Goal: Task Accomplishment & Management: Complete application form

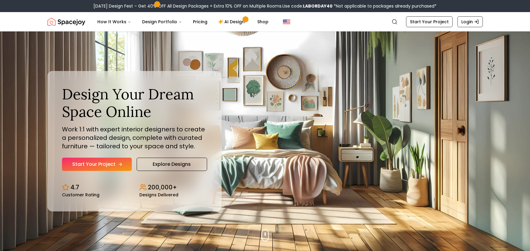
click at [114, 162] on link "Start Your Project" at bounding box center [97, 164] width 70 height 13
click at [175, 166] on link "Explore Designs" at bounding box center [172, 164] width 70 height 13
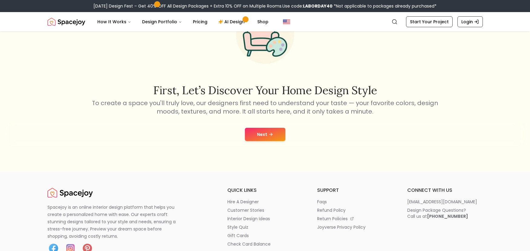
scroll to position [60, 0]
click at [265, 137] on button "Next" at bounding box center [265, 133] width 40 height 13
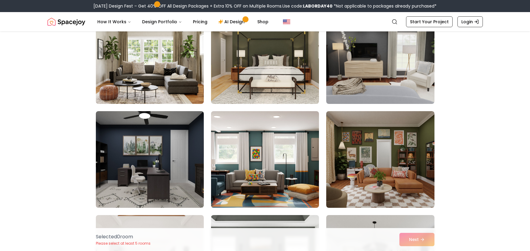
scroll to position [1027, 0]
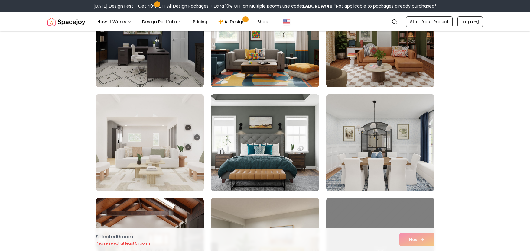
click at [133, 177] on img at bounding box center [149, 143] width 113 height 102
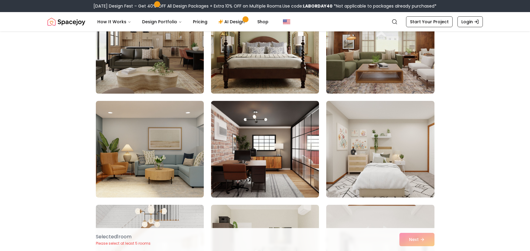
scroll to position [302, 0]
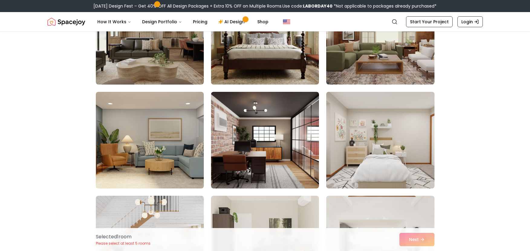
click at [361, 149] on img at bounding box center [379, 140] width 113 height 102
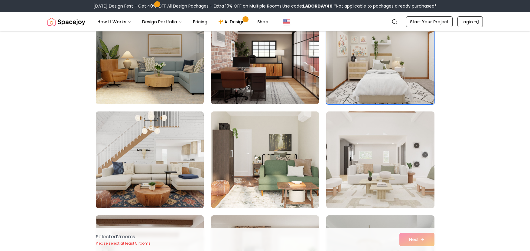
scroll to position [393, 0]
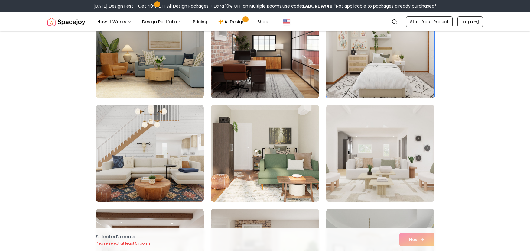
click at [350, 161] on img at bounding box center [379, 154] width 113 height 102
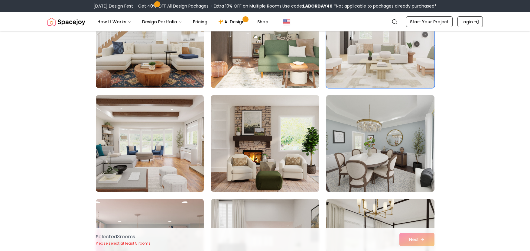
scroll to position [514, 0]
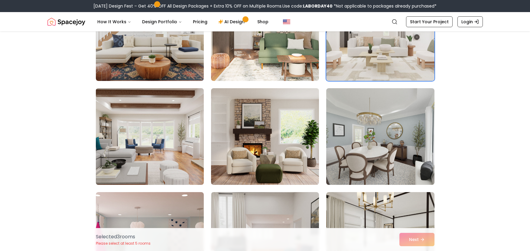
click at [173, 124] on img at bounding box center [149, 137] width 113 height 102
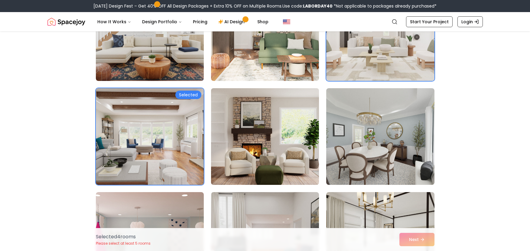
click at [250, 144] on img at bounding box center [264, 137] width 113 height 102
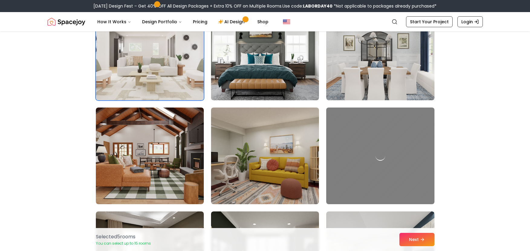
scroll to position [1208, 0]
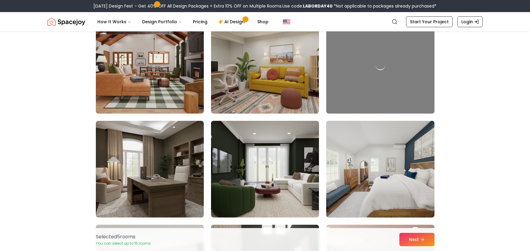
click at [358, 170] on img at bounding box center [379, 169] width 113 height 102
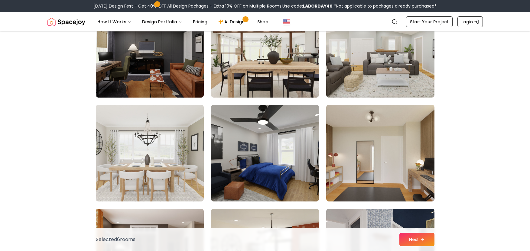
scroll to position [1692, 0]
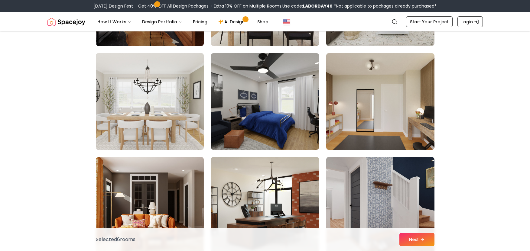
click at [142, 118] on img at bounding box center [149, 102] width 113 height 102
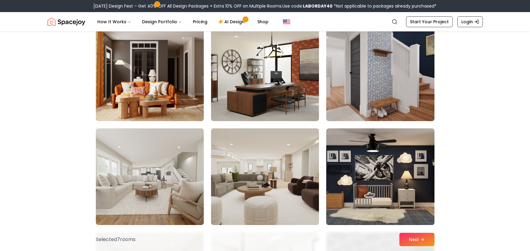
scroll to position [1873, 0]
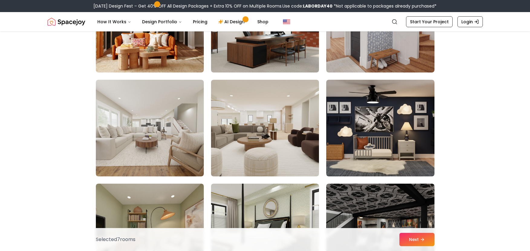
click at [142, 118] on img at bounding box center [150, 128] width 108 height 97
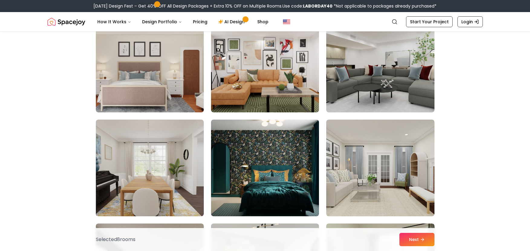
scroll to position [2175, 0]
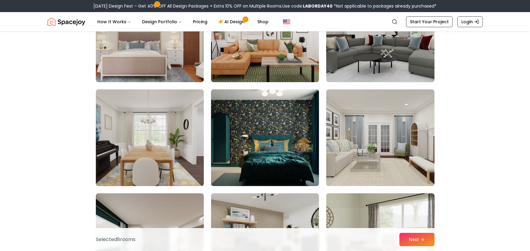
click at [142, 118] on img at bounding box center [150, 137] width 108 height 97
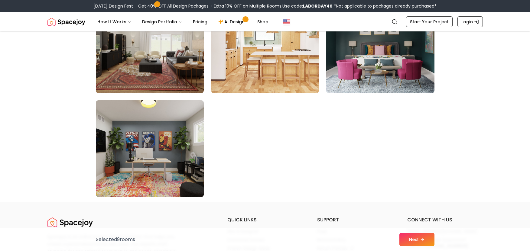
scroll to position [3414, 0]
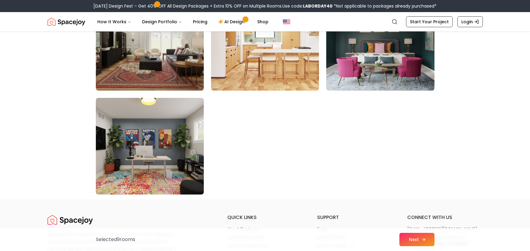
click at [414, 239] on button "Next" at bounding box center [416, 239] width 35 height 13
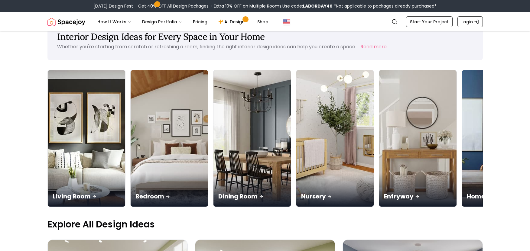
scroll to position [30, 0]
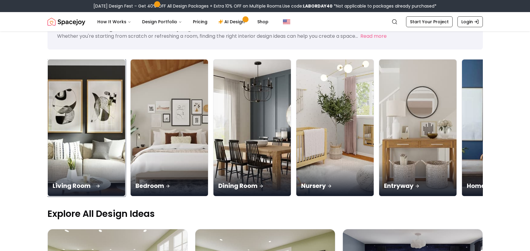
click at [103, 108] on img at bounding box center [86, 128] width 81 height 144
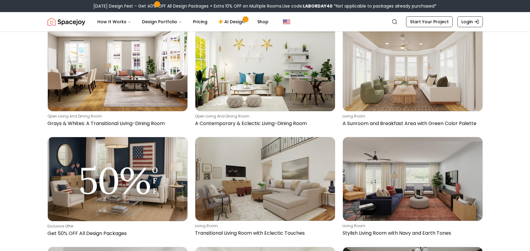
scroll to position [7241, 0]
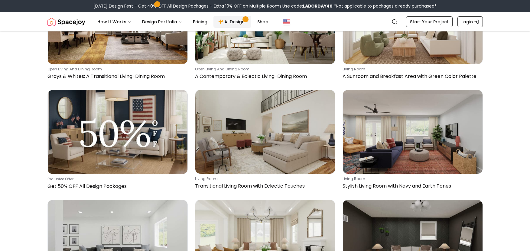
click at [229, 24] on link "AI Design" at bounding box center [232, 22] width 38 height 12
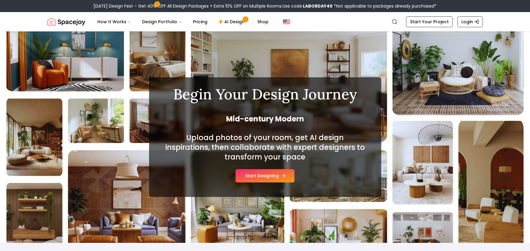
click at [279, 173] on button "Start Designing" at bounding box center [264, 175] width 59 height 13
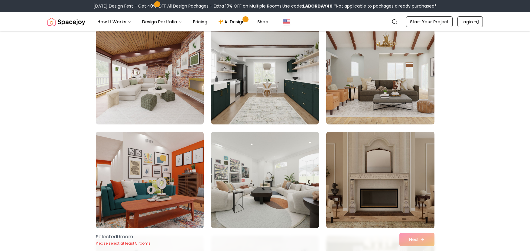
scroll to position [725, 0]
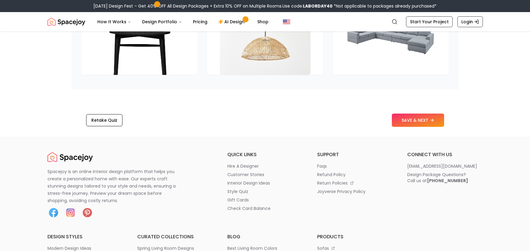
scroll to position [967, 0]
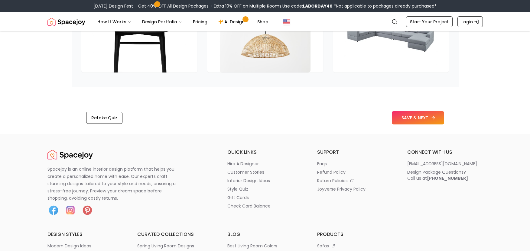
click at [423, 119] on button "SAVE & NEXT" at bounding box center [418, 117] width 52 height 13
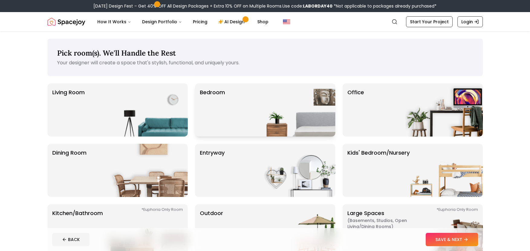
click at [267, 108] on img at bounding box center [296, 109] width 77 height 53
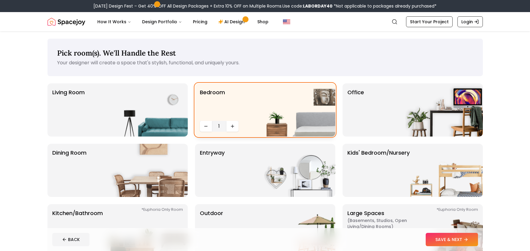
click at [279, 107] on img at bounding box center [296, 109] width 77 height 53
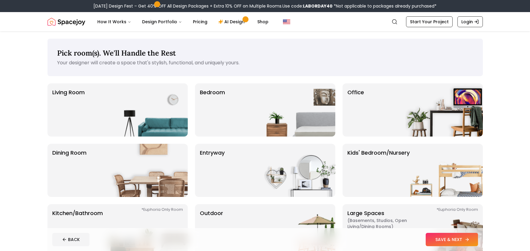
click at [452, 239] on button "SAVE & NEXT" at bounding box center [451, 239] width 52 height 13
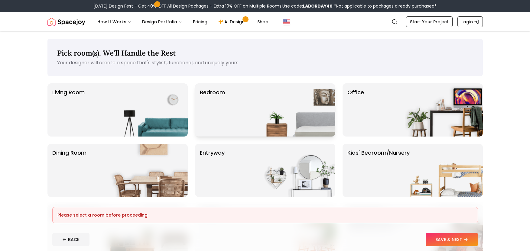
click at [299, 119] on img at bounding box center [296, 109] width 77 height 53
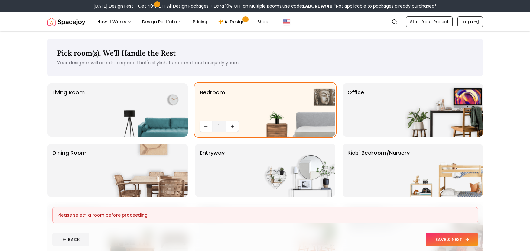
click at [451, 236] on button "SAVE & NEXT" at bounding box center [451, 239] width 52 height 13
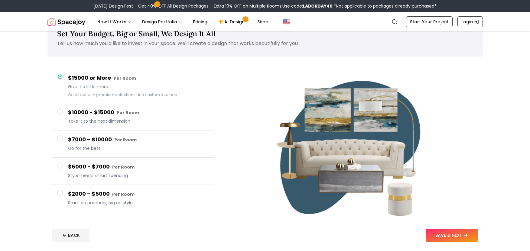
scroll to position [30, 0]
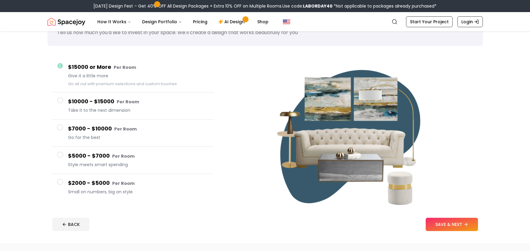
click at [135, 183] on h4 "$2000 - $5000 Per Room" at bounding box center [138, 183] width 141 height 9
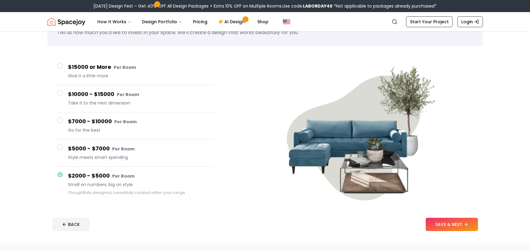
click at [137, 152] on h4 "$5000 - $7000 Per Room" at bounding box center [138, 148] width 141 height 9
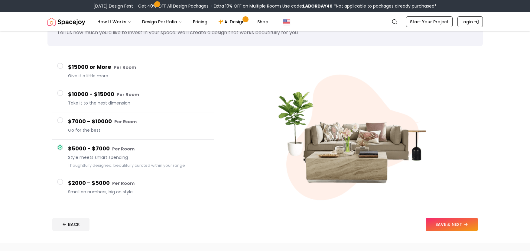
click at [132, 172] on button "$5000 - $7000 Per Room Style meets smart spending Thoughtfully designed, beauti…" at bounding box center [132, 157] width 161 height 34
